Goal: Task Accomplishment & Management: Manage account settings

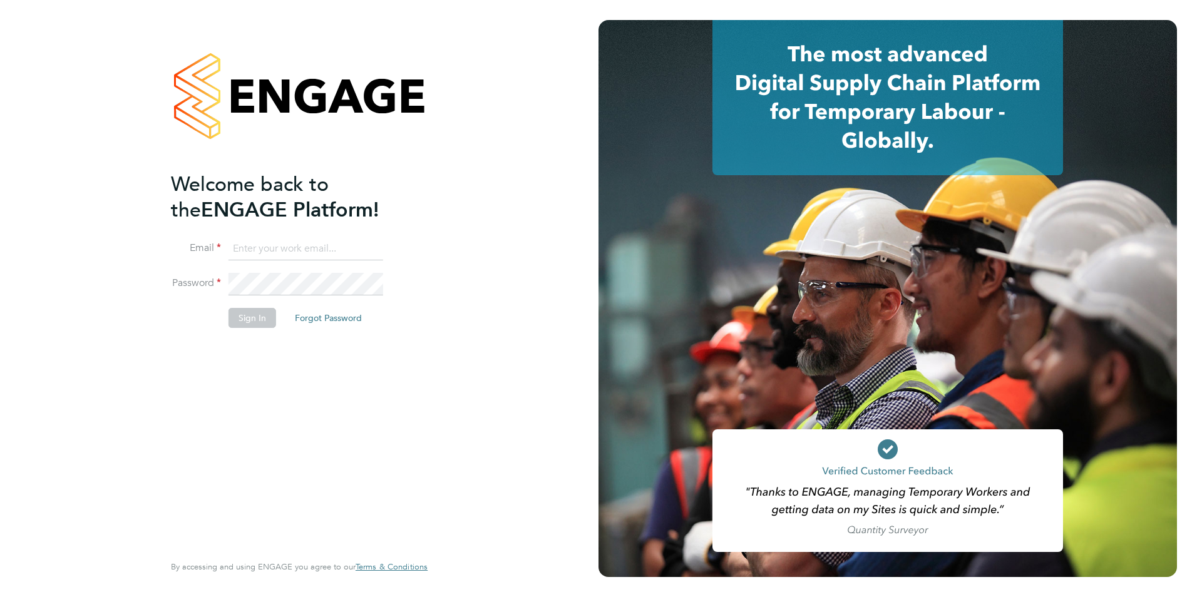
type input "caroline.parkes2@gallifordtry.co.uk"
click at [252, 315] on button "Sign In" at bounding box center [252, 318] width 48 height 20
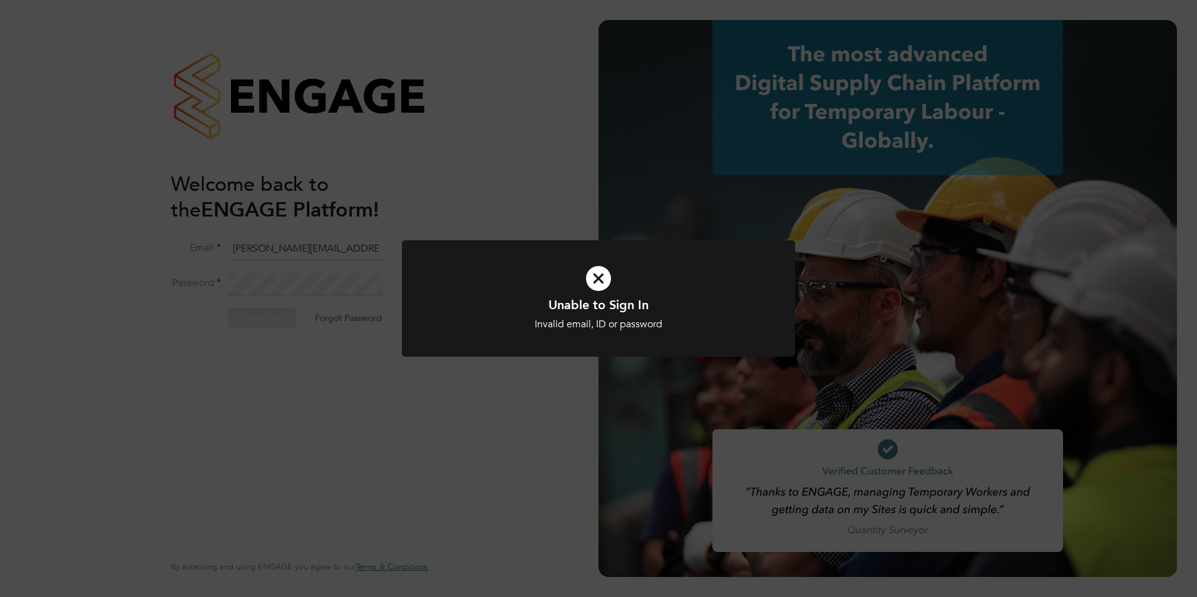
click at [253, 317] on div "Unable to Sign In Invalid email, ID or password Cancel Okay" at bounding box center [598, 298] width 1197 height 597
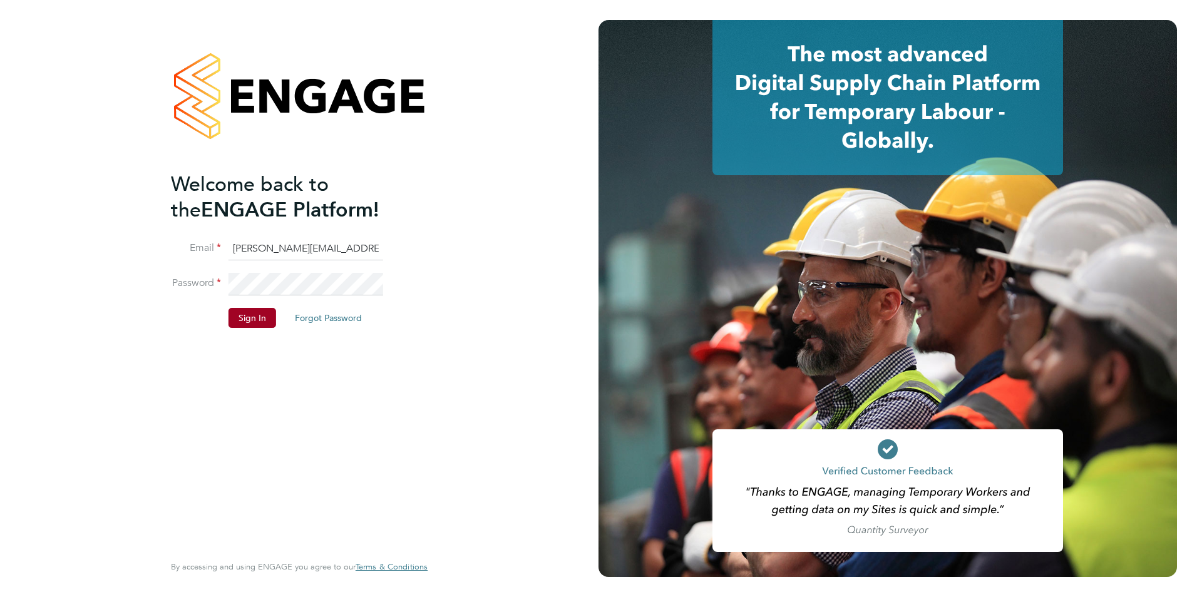
click at [253, 317] on button "Sign In" at bounding box center [252, 318] width 48 height 20
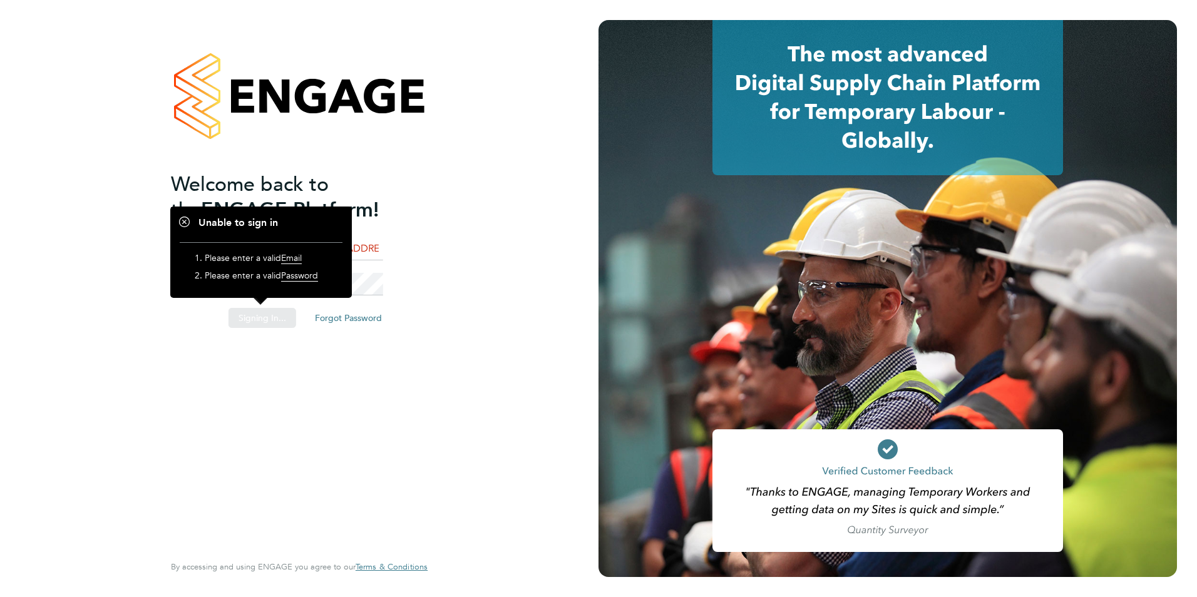
click at [253, 317] on div "Sorry, we are having problems connecting to our services." at bounding box center [299, 298] width 598 height 597
click at [390, 273] on li "Password" at bounding box center [293, 290] width 244 height 35
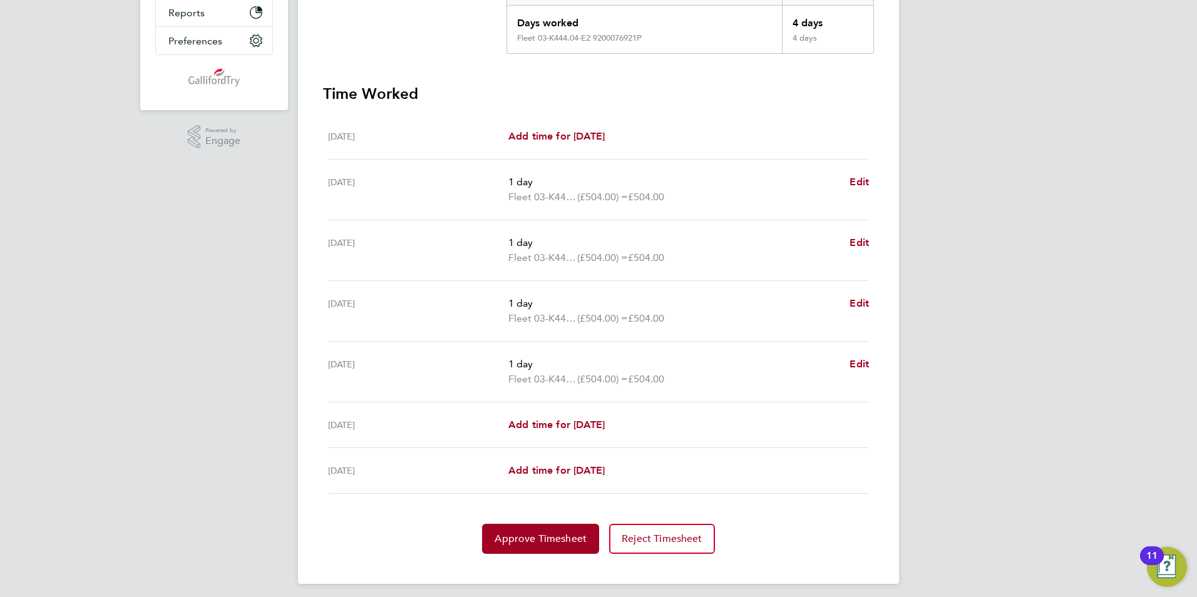
scroll to position [292, 0]
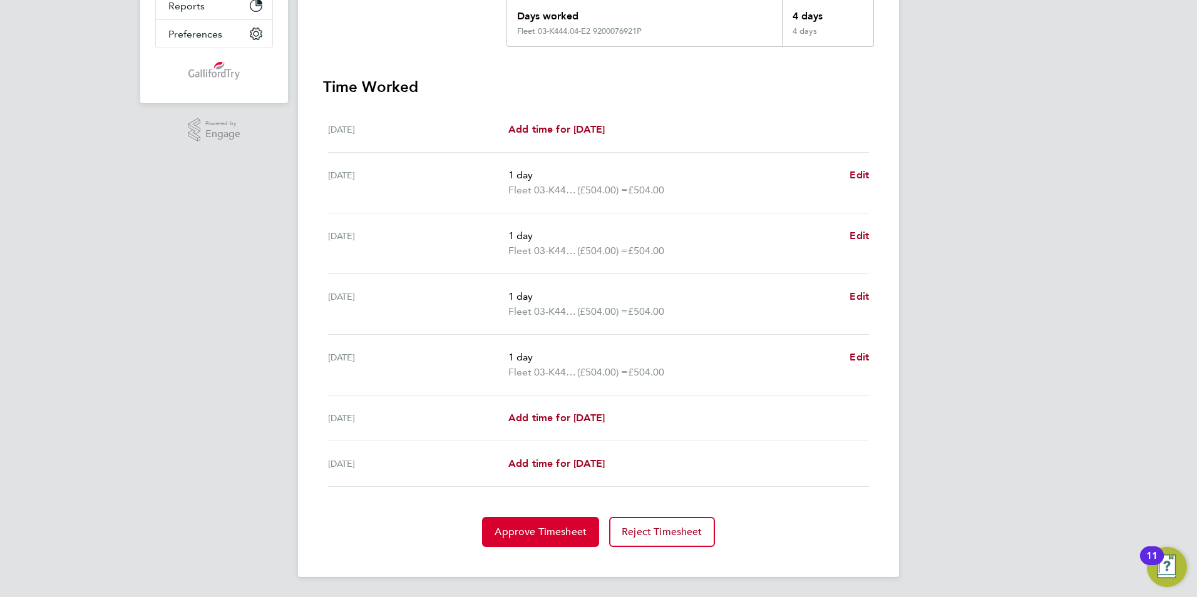
click at [566, 536] on span "Approve Timesheet" at bounding box center [540, 532] width 92 height 13
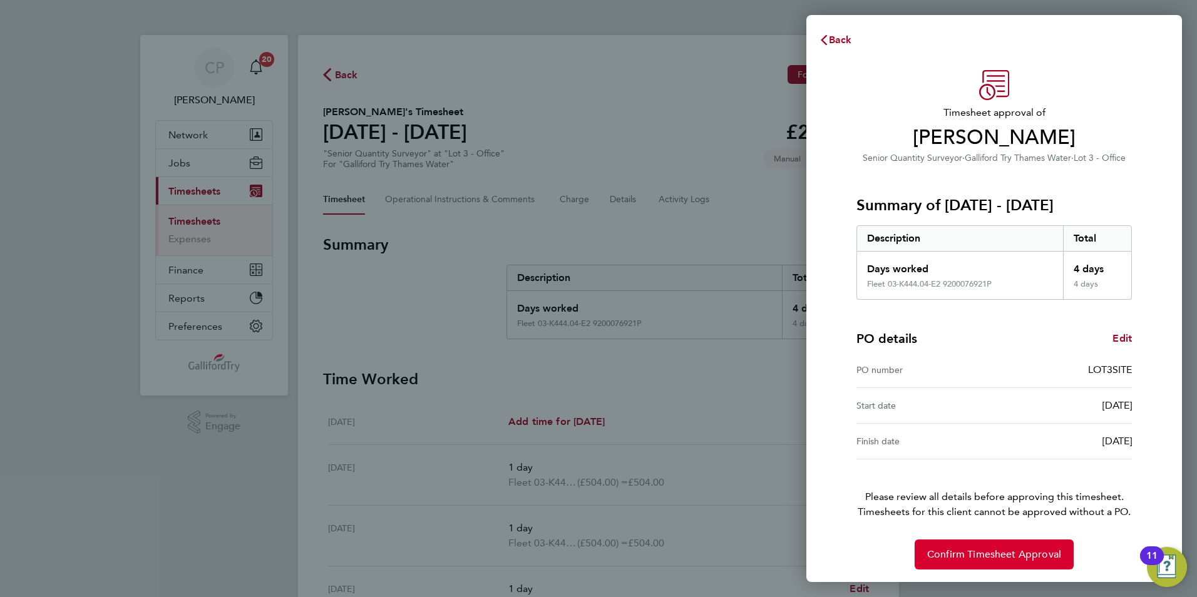
click at [972, 555] on span "Confirm Timesheet Approval" at bounding box center [994, 554] width 134 height 13
